Goal: Task Accomplishment & Management: Complete application form

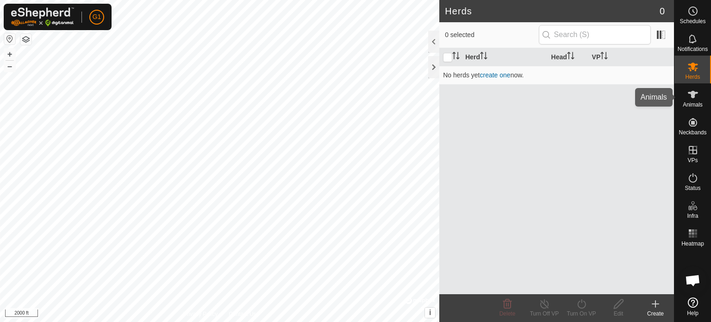
click at [696, 99] on icon at bounding box center [692, 94] width 11 height 11
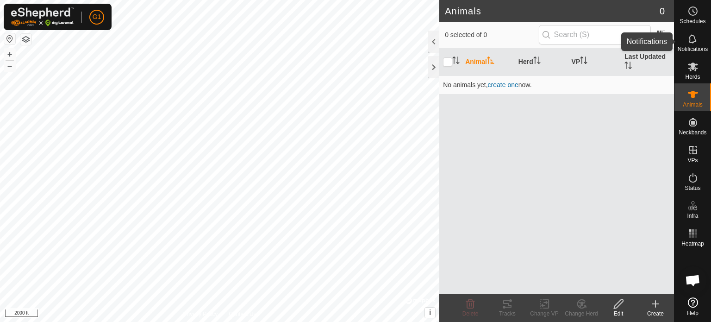
click at [693, 44] on es-notification-svg-icon at bounding box center [692, 38] width 17 height 15
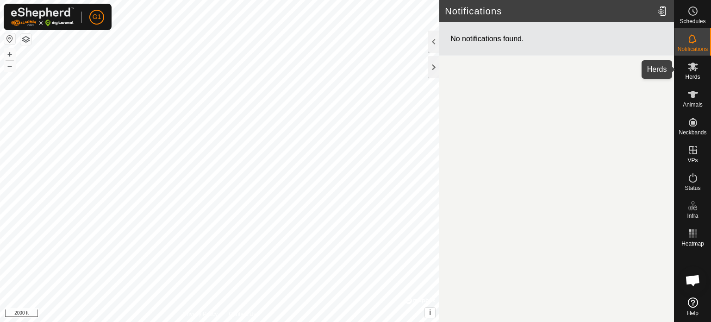
click at [695, 73] on es-mob-svg-icon at bounding box center [692, 66] width 17 height 15
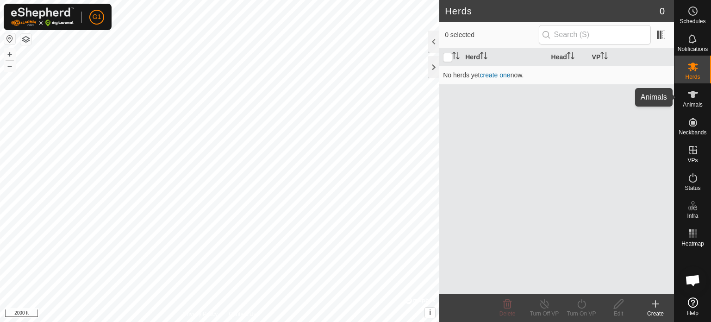
click at [689, 100] on es-animals-svg-icon at bounding box center [692, 94] width 17 height 15
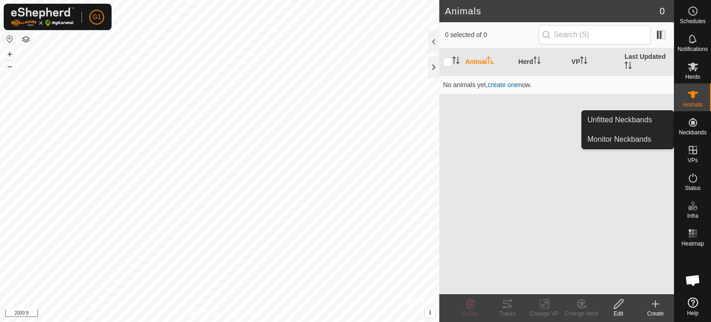
click at [689, 123] on icon at bounding box center [692, 122] width 11 height 11
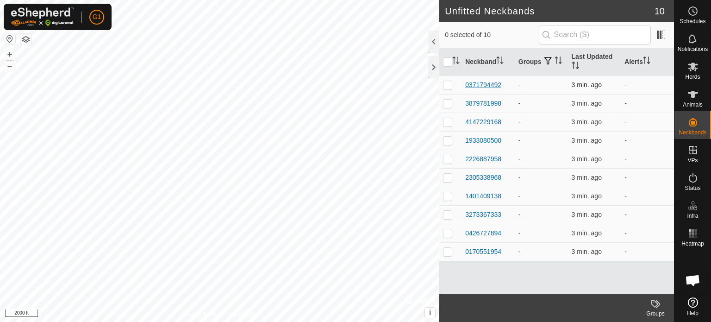
click at [477, 84] on div "0371794492" at bounding box center [483, 85] width 36 height 10
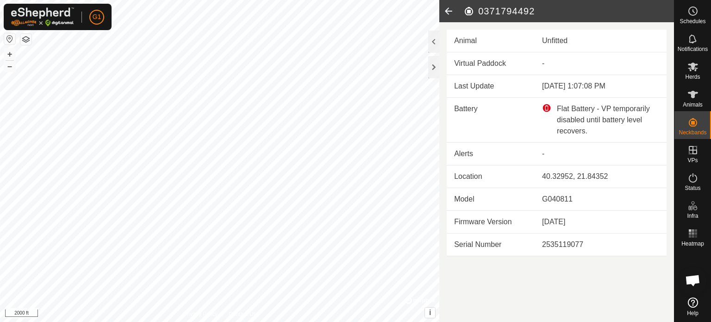
click at [452, 11] on icon at bounding box center [448, 11] width 19 height 22
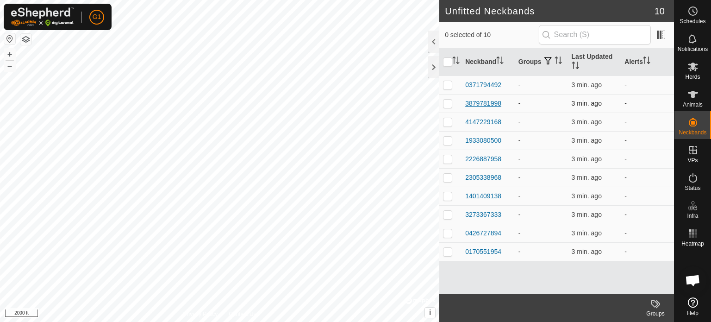
click at [483, 101] on div "3879781998" at bounding box center [483, 104] width 36 height 10
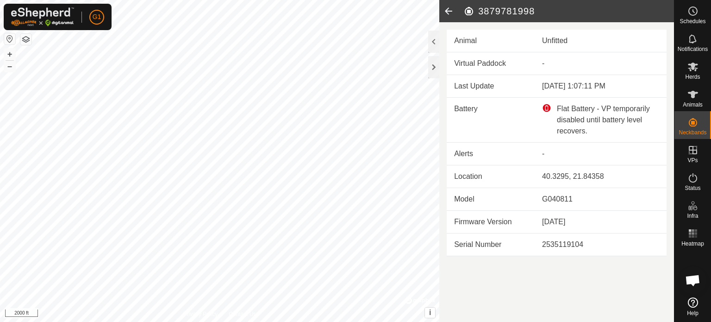
click at [446, 6] on icon at bounding box center [448, 11] width 19 height 22
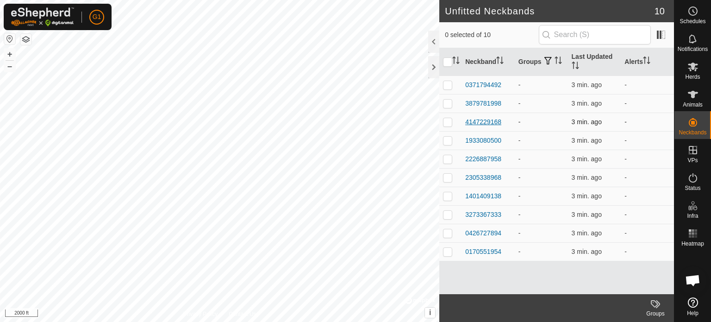
click at [481, 121] on div "4147229168" at bounding box center [483, 122] width 36 height 10
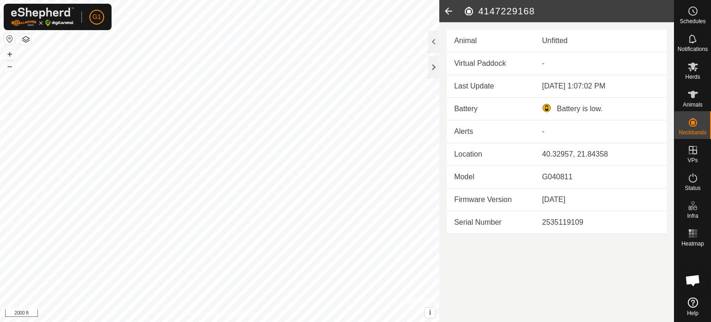
click at [449, 9] on icon at bounding box center [448, 11] width 19 height 22
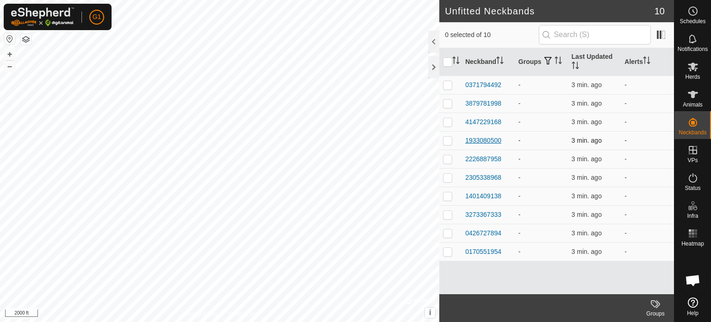
click at [483, 138] on div "1933080500" at bounding box center [483, 141] width 36 height 10
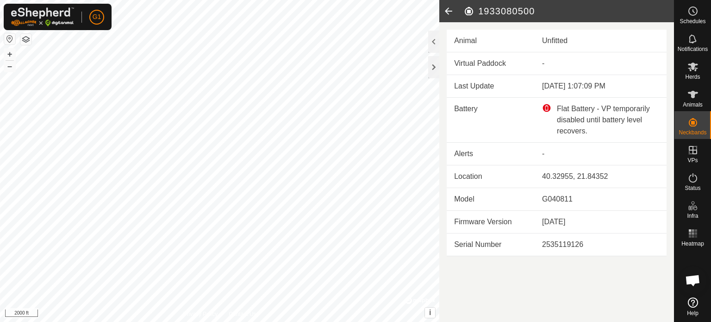
click at [450, 11] on icon at bounding box center [448, 11] width 19 height 22
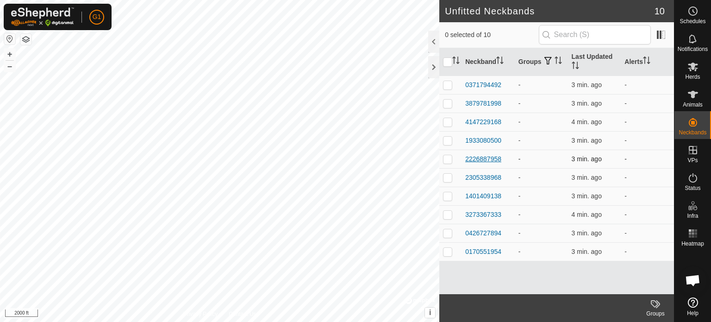
click at [485, 159] on div "2226887958" at bounding box center [483, 159] width 36 height 10
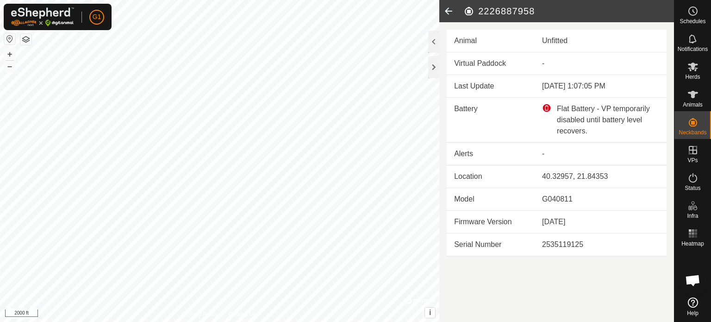
click at [448, 10] on icon at bounding box center [448, 11] width 19 height 22
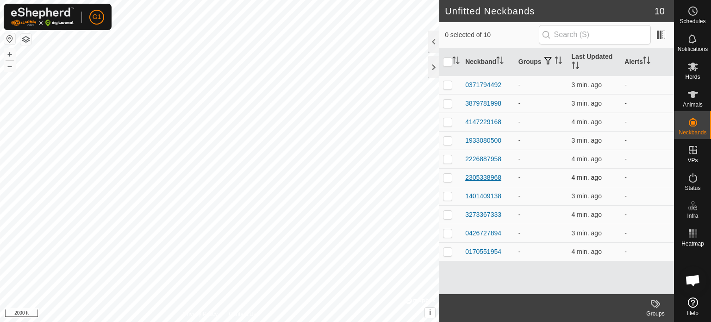
click at [493, 175] on div "2305338968" at bounding box center [483, 178] width 36 height 10
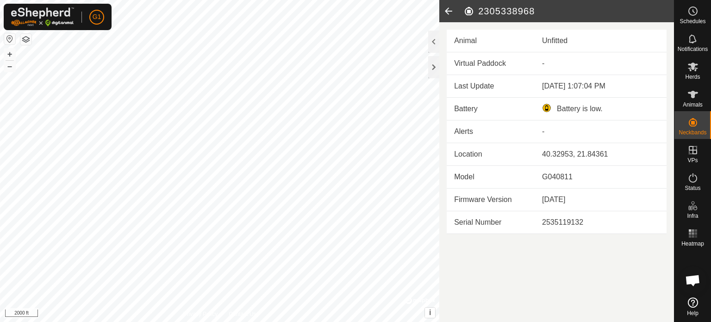
click at [447, 8] on icon at bounding box center [448, 11] width 19 height 22
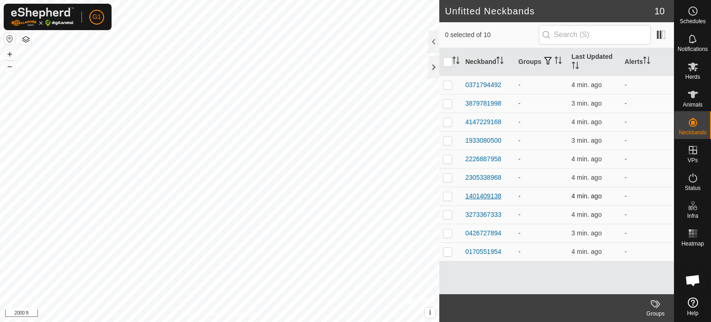
click at [492, 199] on div "1401409138" at bounding box center [483, 196] width 36 height 10
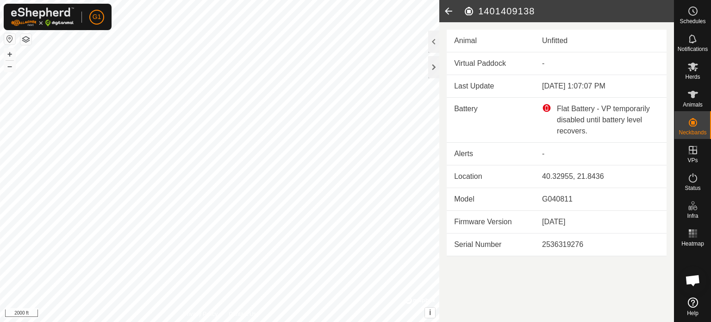
click at [449, 11] on icon at bounding box center [448, 11] width 19 height 22
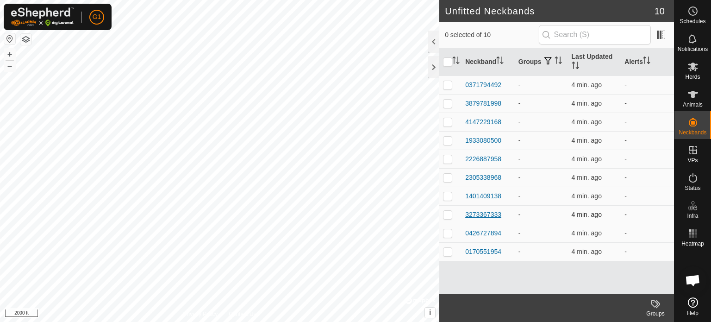
click at [488, 212] on div "3273367333" at bounding box center [483, 215] width 36 height 10
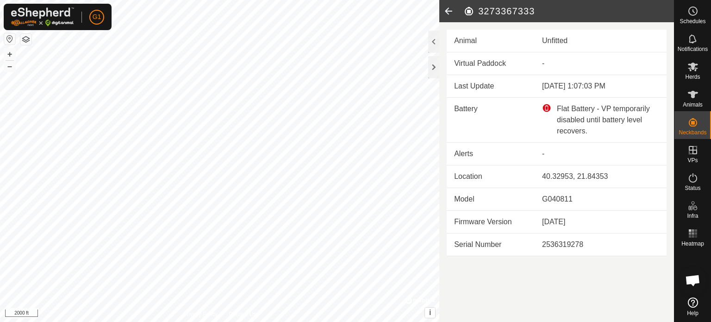
click at [446, 10] on icon at bounding box center [448, 11] width 19 height 22
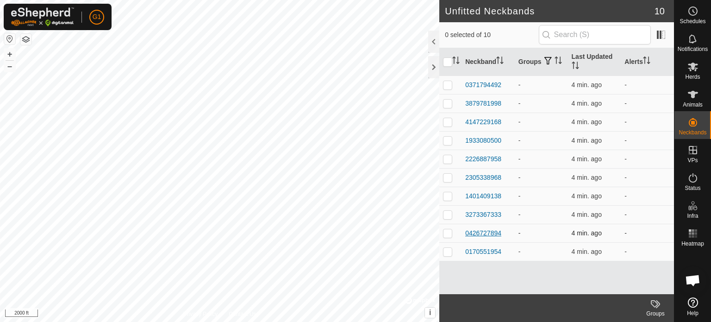
click at [489, 229] on div "0426727894" at bounding box center [483, 233] width 36 height 10
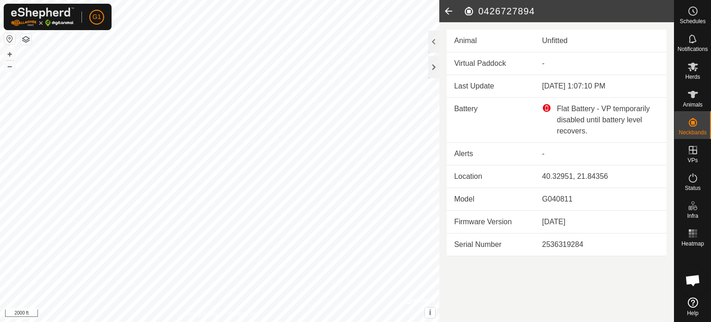
click at [447, 10] on icon at bounding box center [448, 11] width 19 height 22
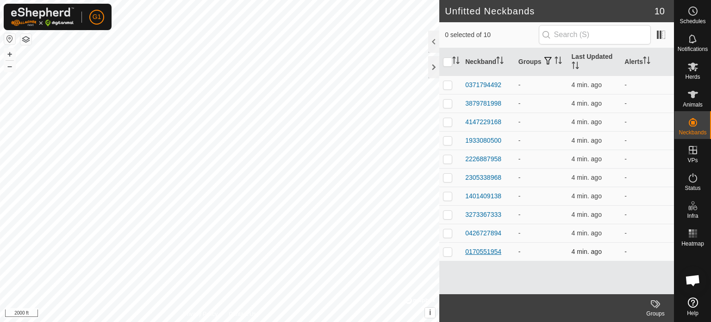
click at [475, 255] on div "0170551954" at bounding box center [483, 252] width 36 height 10
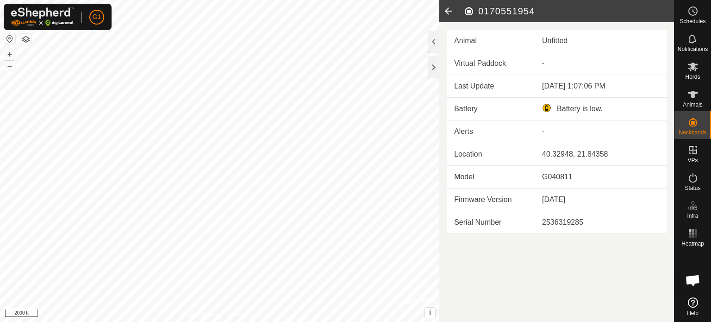
click at [449, 13] on icon at bounding box center [448, 11] width 19 height 22
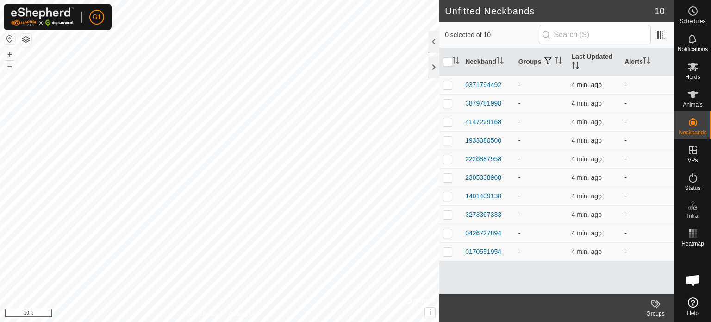
click at [446, 84] on p-checkbox at bounding box center [447, 84] width 9 height 7
click at [448, 83] on p-checkbox at bounding box center [447, 84] width 9 height 7
checkbox input "false"
click at [698, 99] on es-animals-svg-icon at bounding box center [692, 94] width 17 height 15
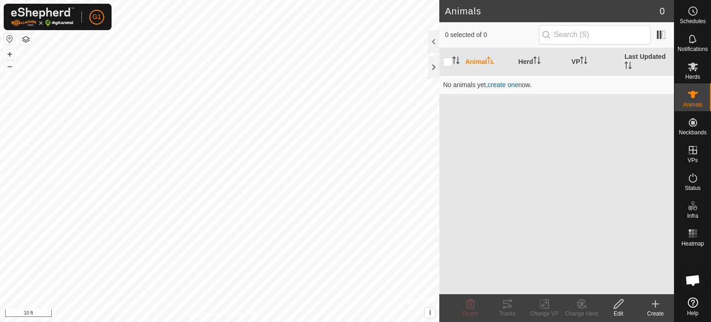
click at [648, 303] on create-svg-icon at bounding box center [655, 303] width 37 height 11
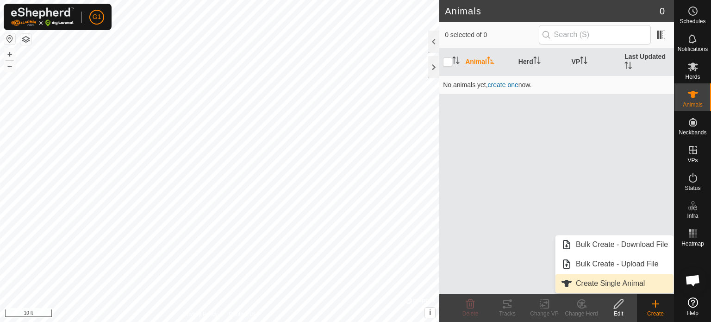
click at [623, 285] on link "Create Single Animal" at bounding box center [614, 283] width 118 height 19
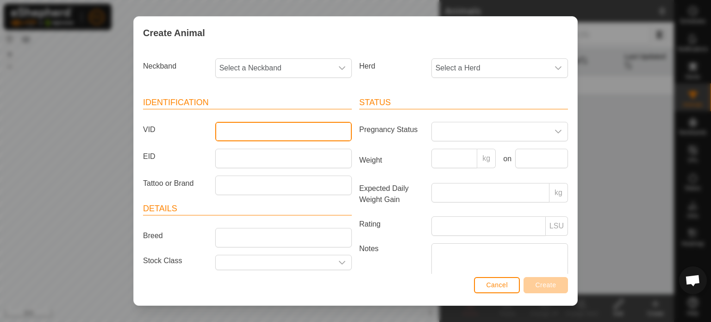
drag, startPoint x: 244, startPoint y: 128, endPoint x: 259, endPoint y: 133, distance: 15.2
click at [244, 128] on input "VID" at bounding box center [283, 131] width 136 height 19
click at [510, 286] on button "Cancel" at bounding box center [497, 285] width 46 height 16
